Goal: Transaction & Acquisition: Purchase product/service

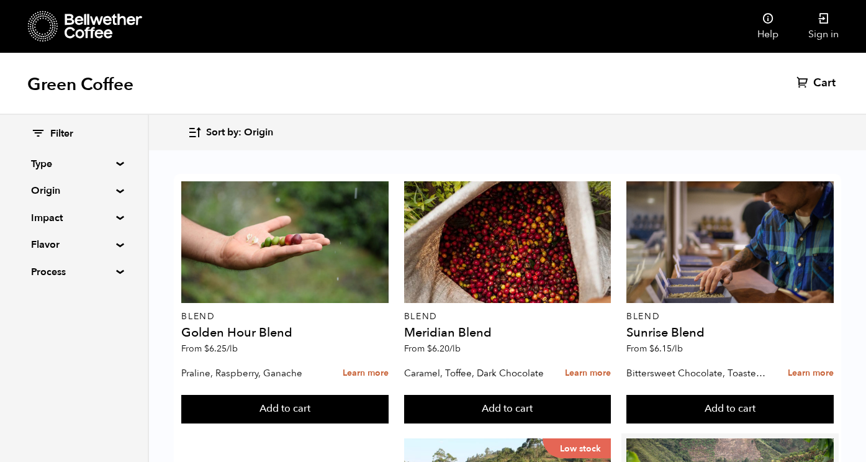
scroll to position [272, 0]
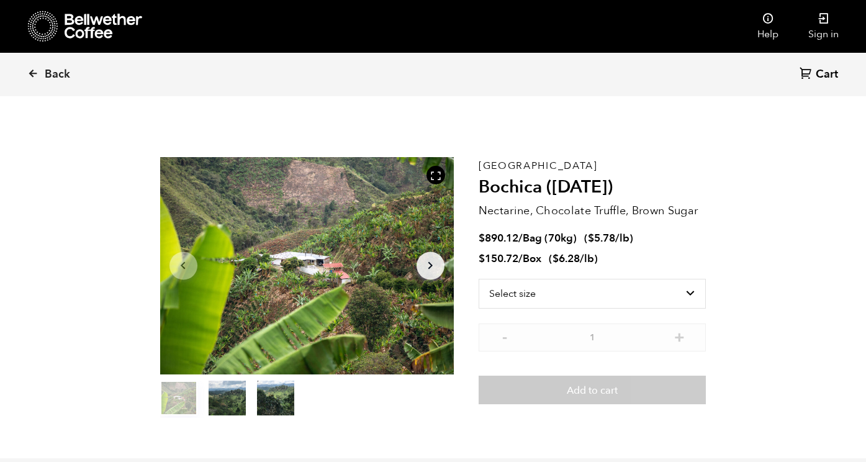
scroll to position [540, 531]
click at [643, 288] on select "Select size Bag (70kg) (154 lbs) Box (24 lbs)" at bounding box center [592, 294] width 228 height 30
select select "bag"
click at [478, 279] on select "Select size Bag (70kg) (154 lbs) Box (24 lbs)" at bounding box center [592, 294] width 228 height 30
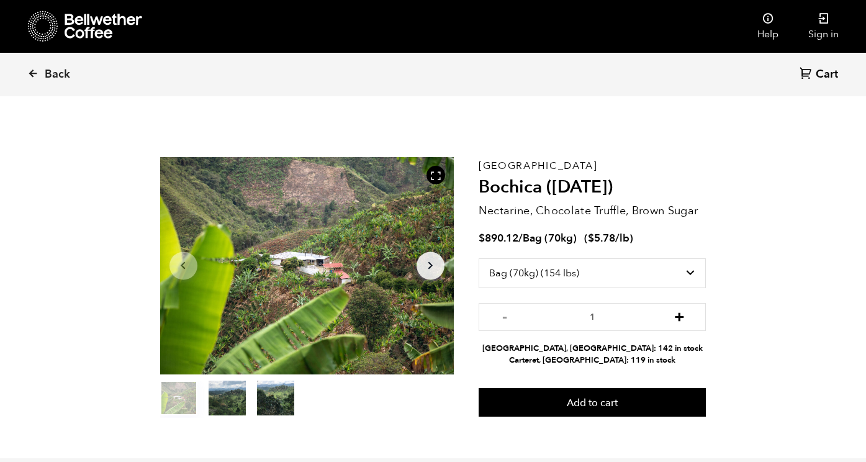
click at [678, 319] on button "+" at bounding box center [679, 315] width 16 height 12
type input "2"
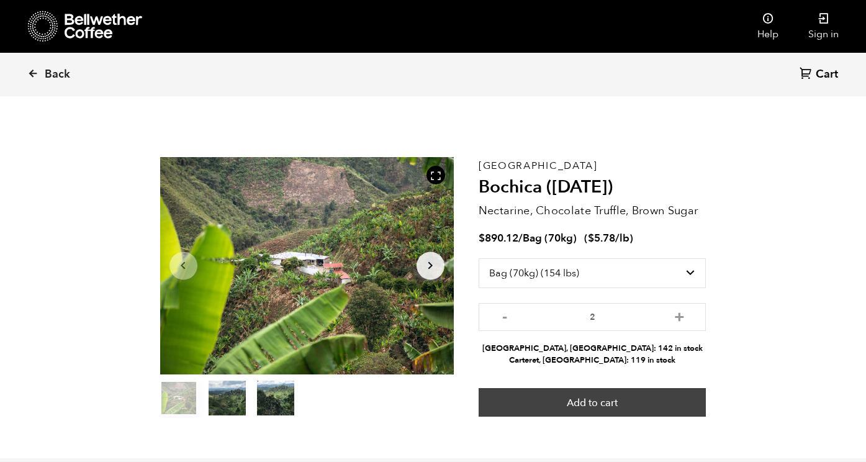
click at [630, 401] on button "Add to cart" at bounding box center [592, 402] width 228 height 29
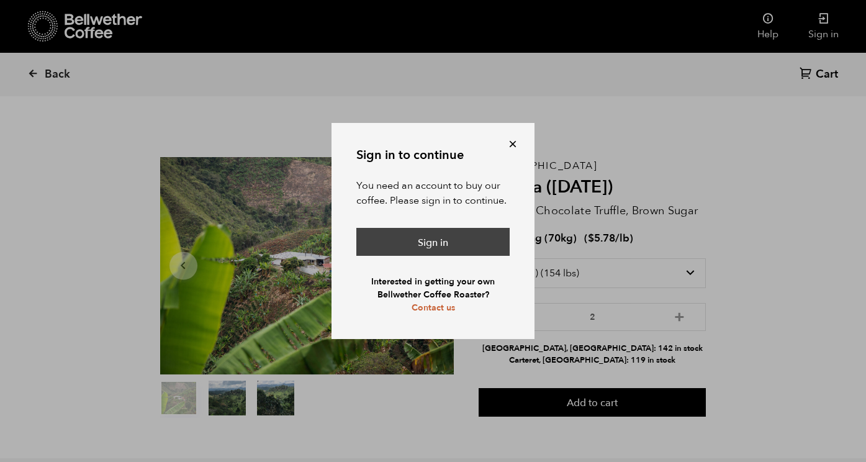
click at [439, 240] on link "Sign in" at bounding box center [432, 242] width 153 height 29
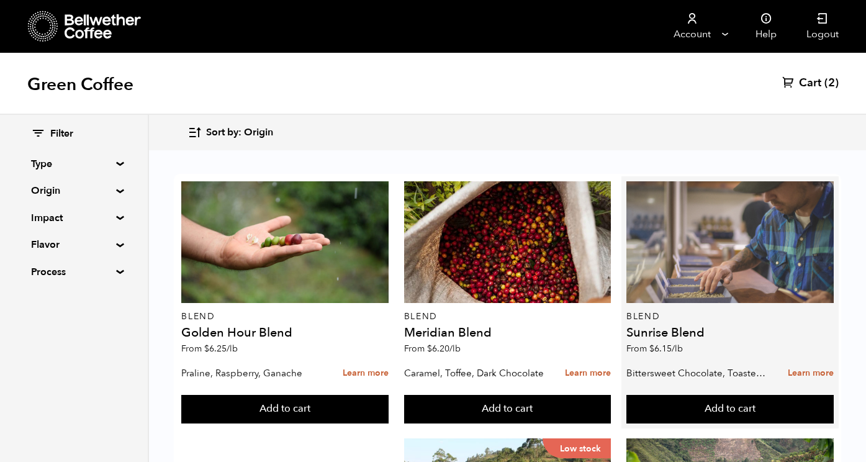
scroll to position [337, 0]
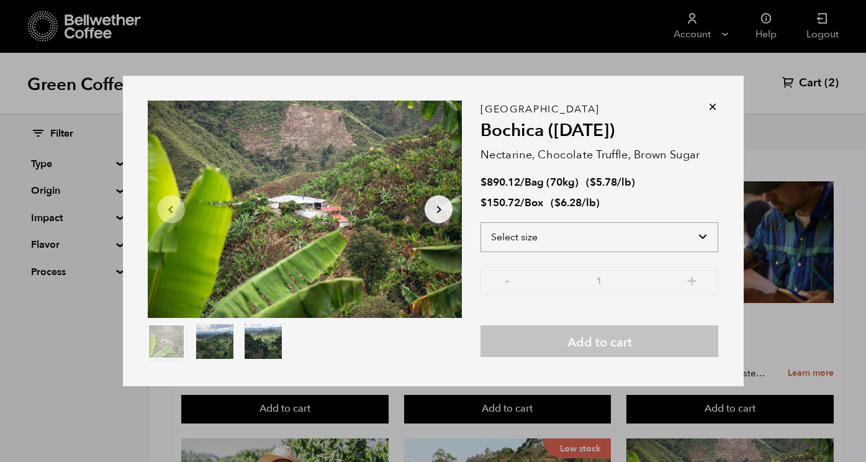
click at [664, 240] on select "Select size Bag (70kg) (154 lbs) Box (24 lbs)" at bounding box center [599, 237] width 238 height 30
select select "bag"
click at [480, 222] on select "Select size Bag (70kg) (154 lbs) Box (24 lbs)" at bounding box center [599, 237] width 238 height 30
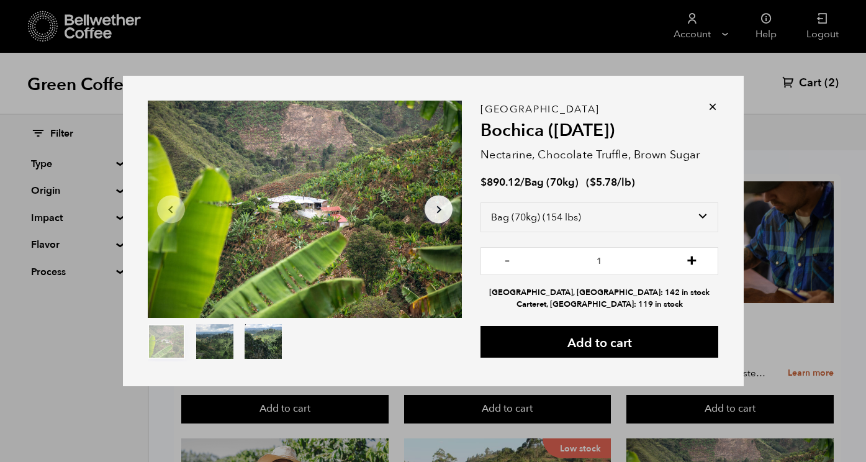
click at [692, 265] on button "+" at bounding box center [692, 259] width 16 height 12
type input "2"
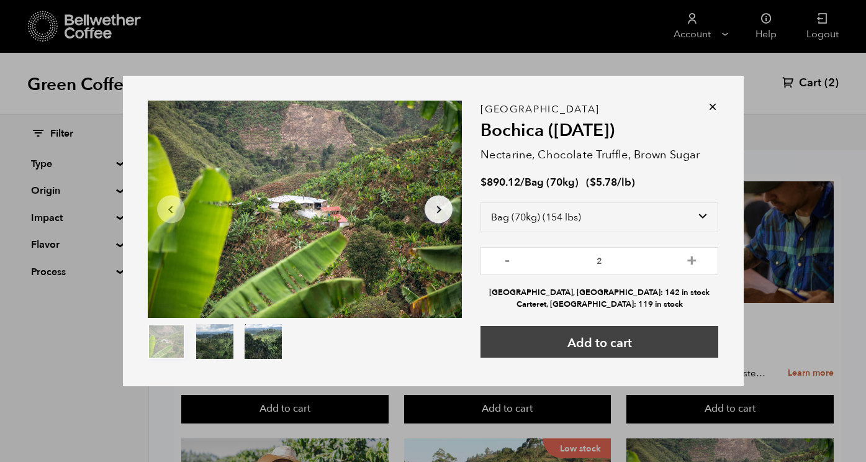
click at [633, 345] on button "Add to cart" at bounding box center [599, 342] width 238 height 32
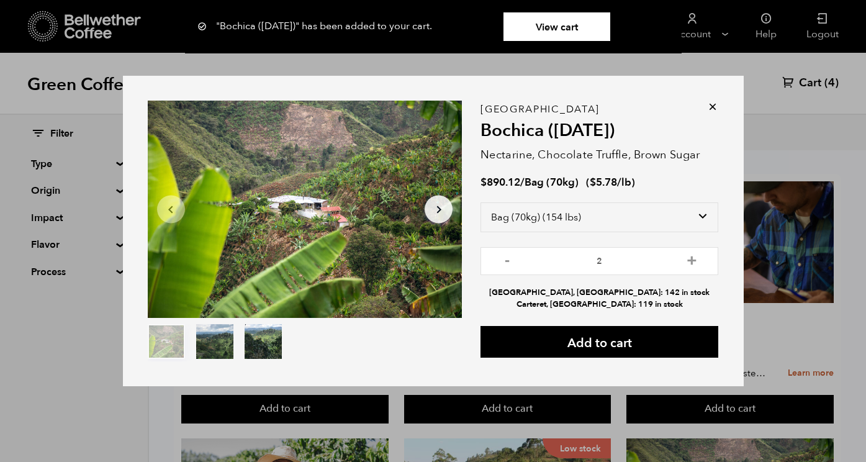
click at [715, 105] on icon at bounding box center [712, 107] width 12 height 12
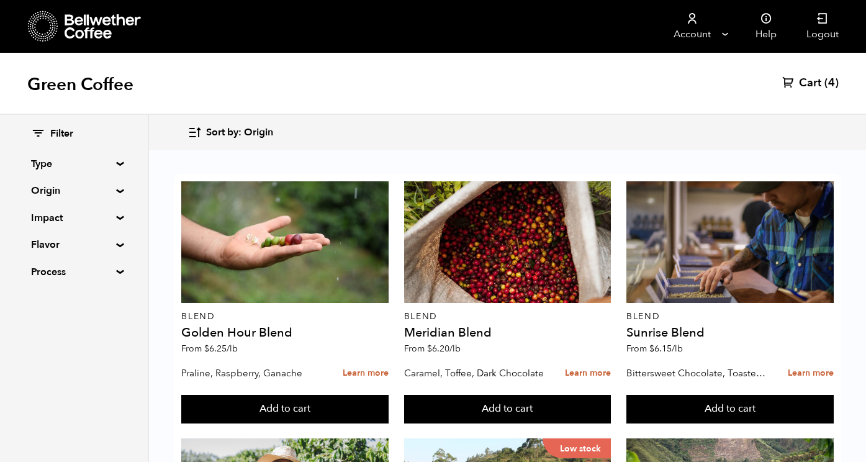
click at [811, 83] on span "Cart" at bounding box center [810, 83] width 22 height 15
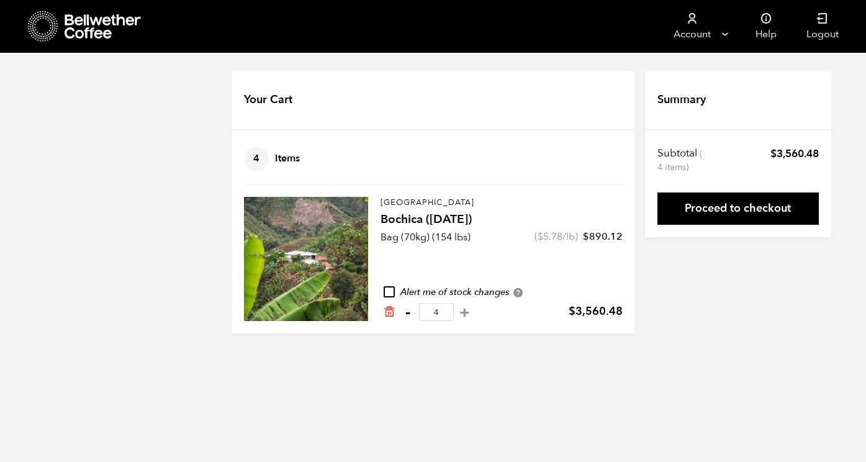
click at [405, 314] on button "-" at bounding box center [408, 312] width 16 height 12
type input "3"
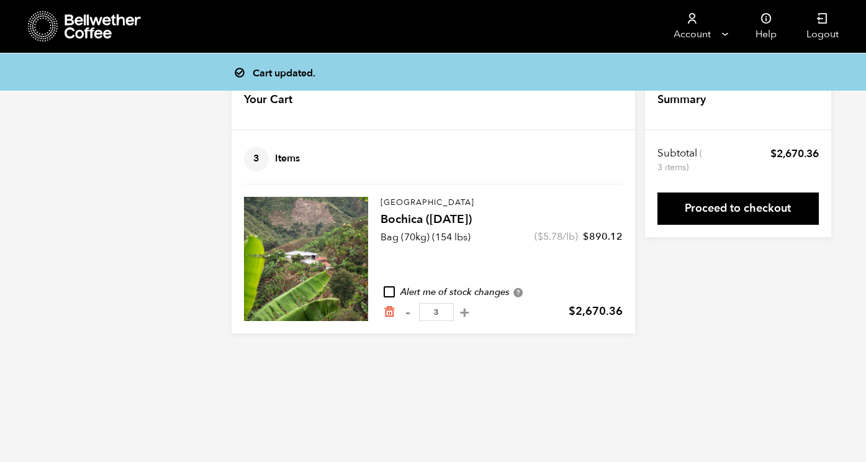
click at [408, 311] on button "-" at bounding box center [408, 312] width 16 height 12
type input "2"
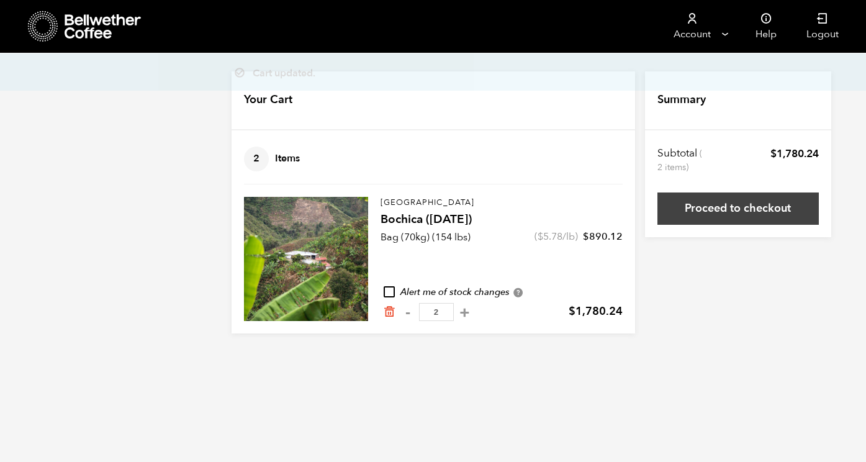
click at [710, 214] on link "Proceed to checkout" at bounding box center [737, 208] width 161 height 32
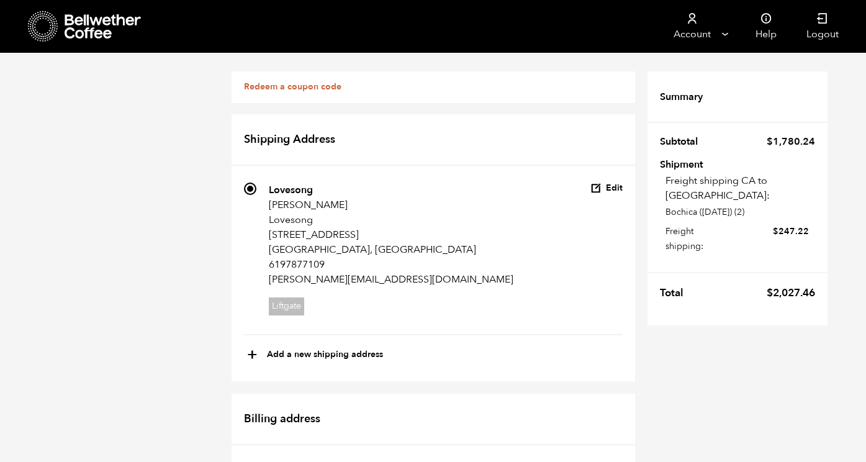
scroll to position [776, 0]
